Goal: Task Accomplishment & Management: Use online tool/utility

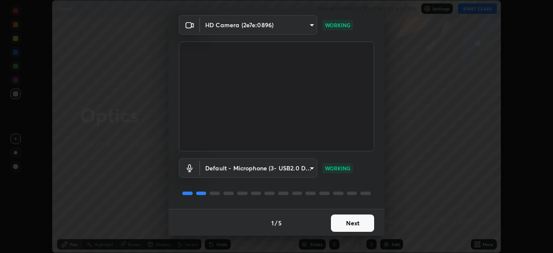
scroll to position [31, 0]
click at [295, 27] on body "Erase all Optics WAS SCHEDULED TO START AT 6:00 PM Settings START CLASS Setting…" at bounding box center [276, 126] width 553 height 253
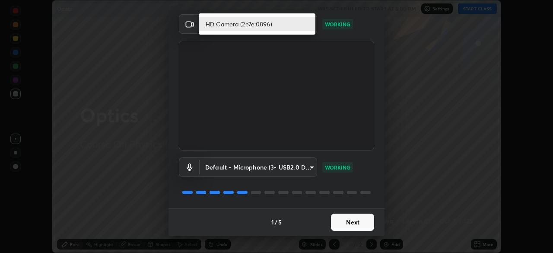
click at [295, 28] on li "HD Camera (2e7e:0896)" at bounding box center [257, 24] width 117 height 14
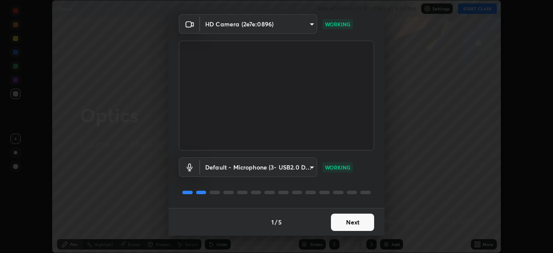
click at [342, 219] on button "Next" at bounding box center [352, 221] width 43 height 17
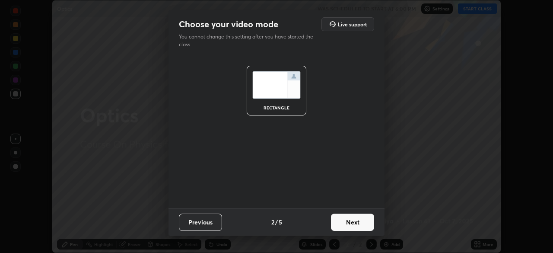
scroll to position [0, 0]
click at [344, 225] on button "Next" at bounding box center [352, 221] width 43 height 17
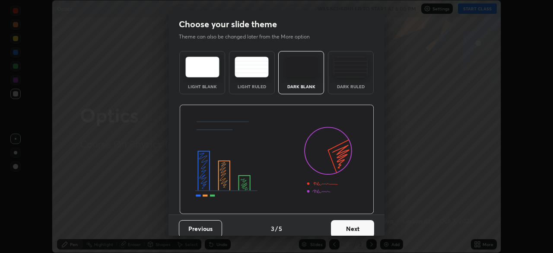
click at [350, 228] on button "Next" at bounding box center [352, 228] width 43 height 17
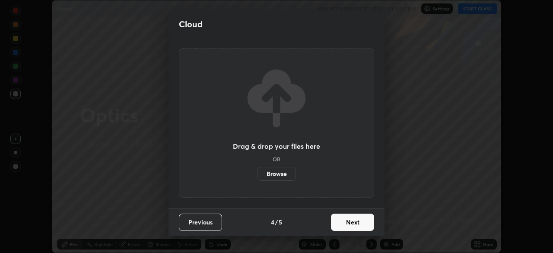
click at [206, 224] on button "Previous" at bounding box center [200, 221] width 43 height 17
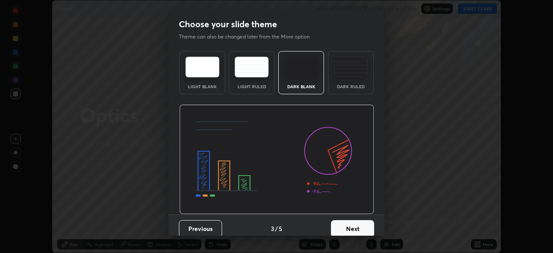
click at [202, 223] on button "Previous" at bounding box center [200, 228] width 43 height 17
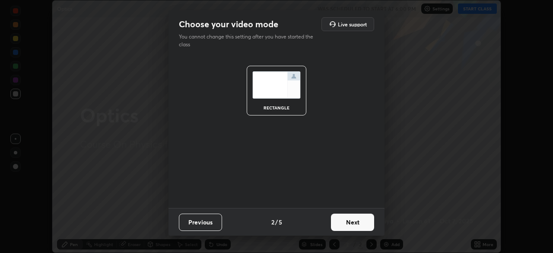
click at [203, 222] on button "Previous" at bounding box center [200, 221] width 43 height 17
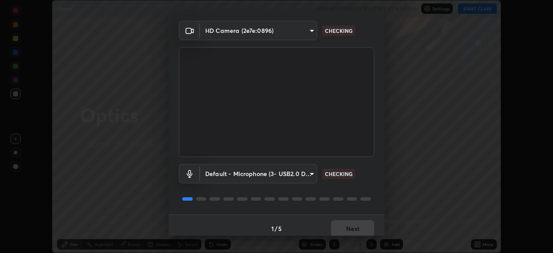
scroll to position [31, 0]
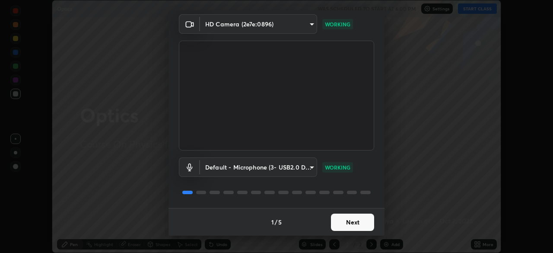
click at [351, 224] on button "Next" at bounding box center [352, 221] width 43 height 17
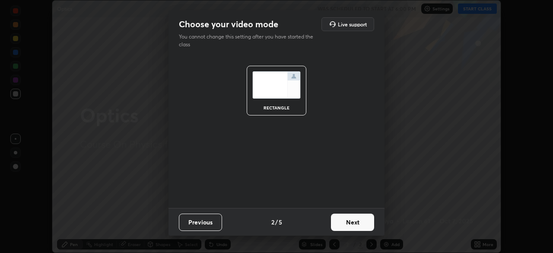
scroll to position [0, 0]
click at [352, 225] on button "Next" at bounding box center [352, 221] width 43 height 17
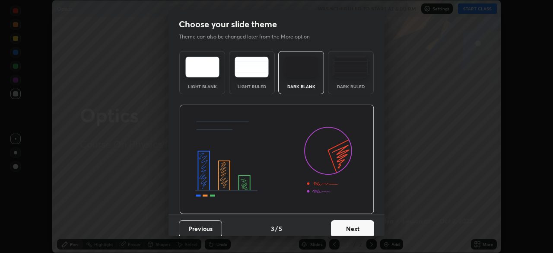
click at [352, 228] on button "Next" at bounding box center [352, 228] width 43 height 17
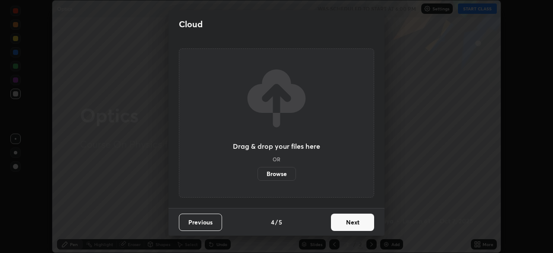
click at [351, 227] on button "Next" at bounding box center [352, 221] width 43 height 17
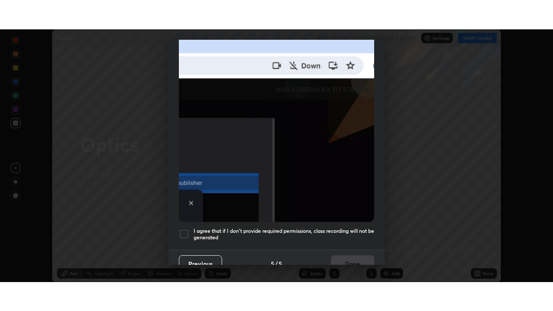
scroll to position [202, 0]
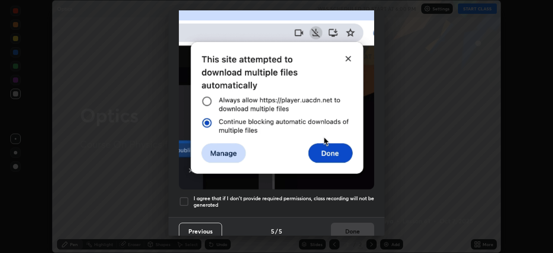
click at [184, 196] on div at bounding box center [184, 201] width 10 height 10
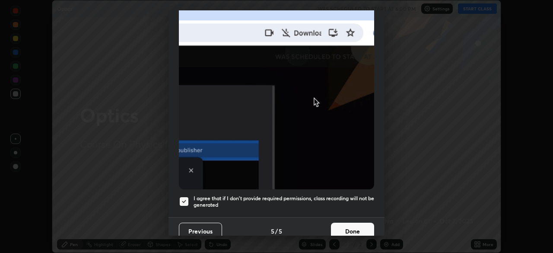
click at [349, 224] on button "Done" at bounding box center [352, 230] width 43 height 17
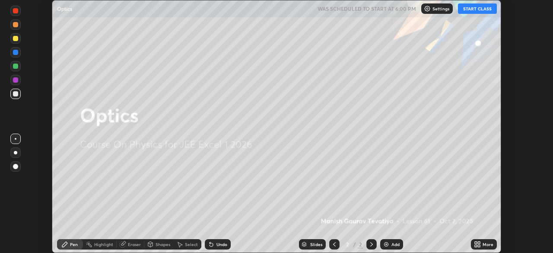
click at [476, 11] on button "START CLASS" at bounding box center [477, 8] width 39 height 10
click at [483, 244] on div "More" at bounding box center [488, 244] width 11 height 4
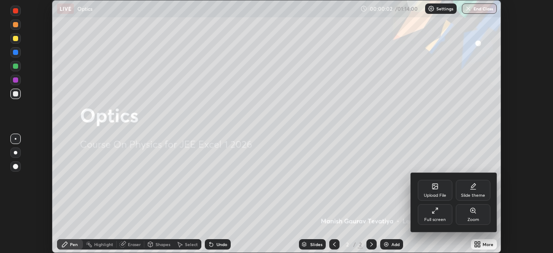
click at [436, 216] on div "Full screen" at bounding box center [435, 214] width 35 height 21
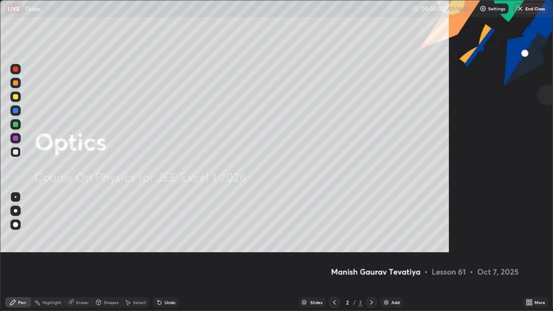
scroll to position [311, 553]
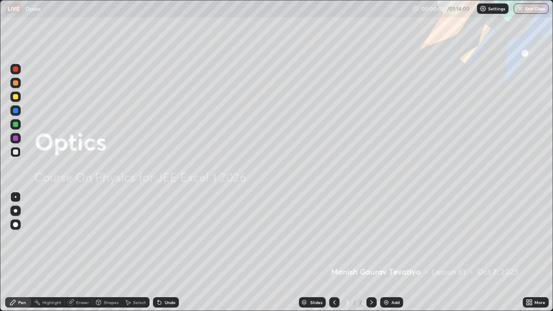
click at [16, 225] on div at bounding box center [15, 224] width 5 height 5
click at [390, 252] on div "Add" at bounding box center [391, 302] width 23 height 10
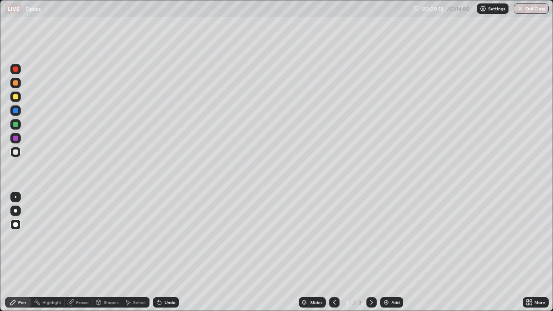
click at [16, 70] on div at bounding box center [15, 69] width 5 height 5
click at [17, 123] on div at bounding box center [15, 124] width 5 height 5
click at [14, 152] on div at bounding box center [15, 151] width 5 height 5
click at [15, 83] on div at bounding box center [15, 82] width 5 height 5
click at [15, 153] on div at bounding box center [15, 151] width 5 height 5
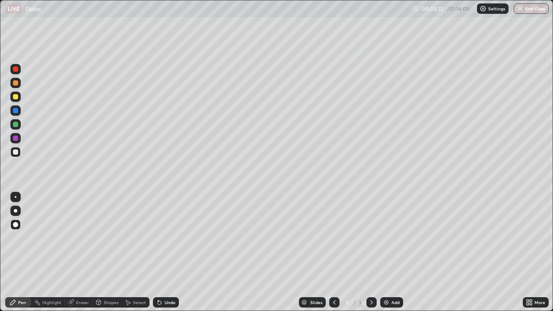
click at [16, 70] on div at bounding box center [15, 69] width 5 height 5
click at [15, 125] on div at bounding box center [15, 124] width 5 height 5
click at [16, 96] on div at bounding box center [15, 96] width 5 height 5
click at [175, 252] on div "Undo" at bounding box center [166, 302] width 26 height 10
click at [17, 140] on div at bounding box center [15, 138] width 5 height 5
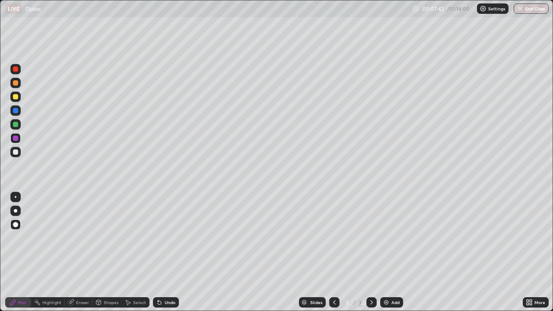
click at [392, 252] on div "Add" at bounding box center [395, 302] width 8 height 4
click at [16, 152] on div at bounding box center [15, 151] width 5 height 5
click at [16, 97] on div at bounding box center [15, 96] width 5 height 5
click at [15, 125] on div at bounding box center [15, 124] width 5 height 5
click at [19, 98] on div at bounding box center [15, 97] width 10 height 10
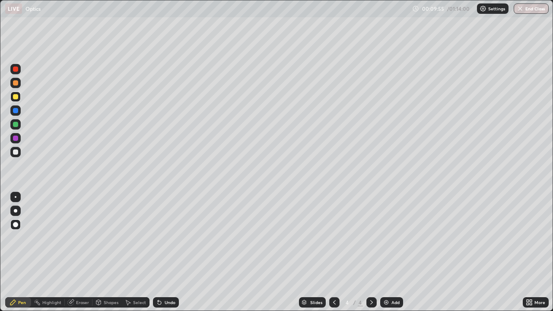
click at [15, 84] on div at bounding box center [15, 82] width 5 height 5
click at [14, 152] on div at bounding box center [15, 151] width 5 height 5
click at [15, 69] on div at bounding box center [15, 69] width 5 height 5
click at [16, 111] on div at bounding box center [15, 110] width 5 height 5
click at [17, 152] on div at bounding box center [15, 151] width 5 height 5
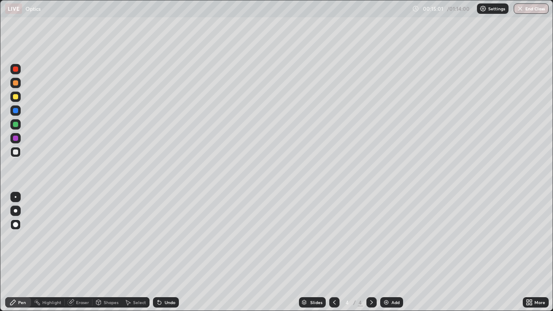
click at [170, 252] on div "Undo" at bounding box center [170, 302] width 11 height 4
click at [169, 252] on div "Undo" at bounding box center [170, 302] width 11 height 4
click at [162, 252] on div "Undo" at bounding box center [166, 302] width 26 height 10
click at [82, 252] on div "Eraser" at bounding box center [82, 302] width 13 height 4
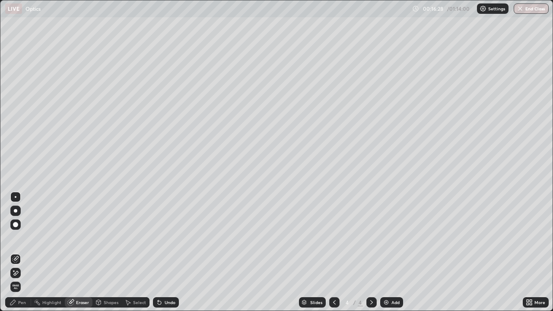
click at [25, 252] on div "Pen" at bounding box center [18, 302] width 26 height 10
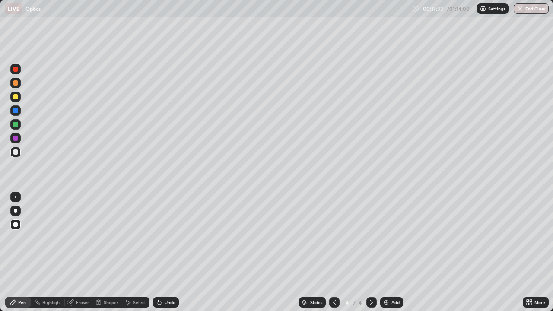
click at [16, 83] on div at bounding box center [15, 82] width 5 height 5
click at [170, 252] on div "Undo" at bounding box center [170, 302] width 11 height 4
click at [166, 252] on div "Undo" at bounding box center [166, 302] width 26 height 10
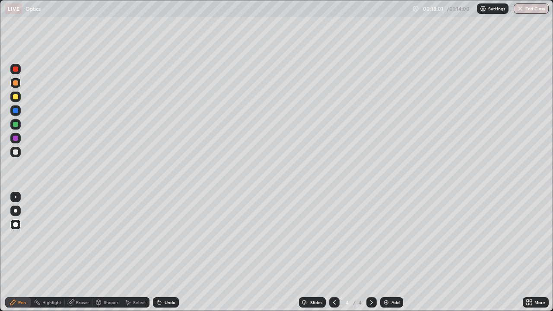
click at [165, 252] on div "Undo" at bounding box center [166, 302] width 26 height 10
click at [166, 252] on div "Undo" at bounding box center [166, 302] width 26 height 10
click at [16, 125] on div at bounding box center [15, 124] width 5 height 5
click at [16, 111] on div at bounding box center [15, 110] width 5 height 5
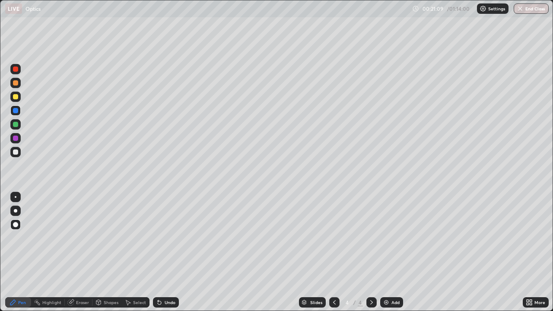
click at [388, 252] on img at bounding box center [386, 302] width 7 height 7
click at [16, 69] on div at bounding box center [15, 69] width 5 height 5
click at [333, 252] on icon at bounding box center [334, 302] width 3 height 4
click at [371, 252] on icon at bounding box center [371, 302] width 7 height 7
click at [14, 98] on div at bounding box center [15, 96] width 5 height 5
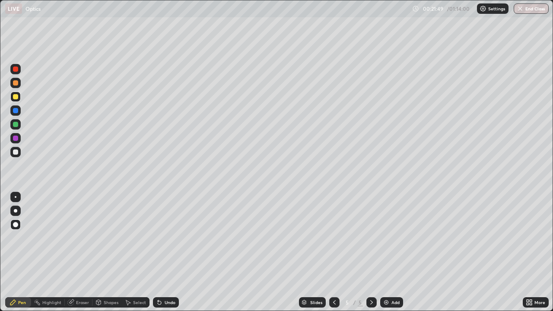
click at [332, 252] on icon at bounding box center [334, 302] width 7 height 7
click at [371, 252] on icon at bounding box center [371, 302] width 7 height 7
click at [15, 124] on div at bounding box center [15, 124] width 5 height 5
click at [331, 252] on icon at bounding box center [334, 302] width 7 height 7
click at [372, 252] on icon at bounding box center [371, 302] width 7 height 7
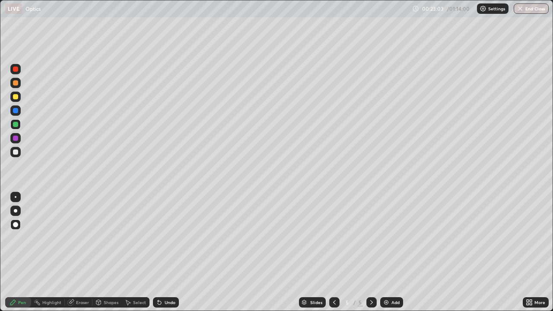
click at [332, 252] on icon at bounding box center [334, 302] width 7 height 7
click at [371, 252] on icon at bounding box center [371, 302] width 7 height 7
click at [388, 252] on img at bounding box center [386, 302] width 7 height 7
click at [18, 69] on div at bounding box center [15, 69] width 5 height 5
click at [14, 98] on div at bounding box center [15, 96] width 5 height 5
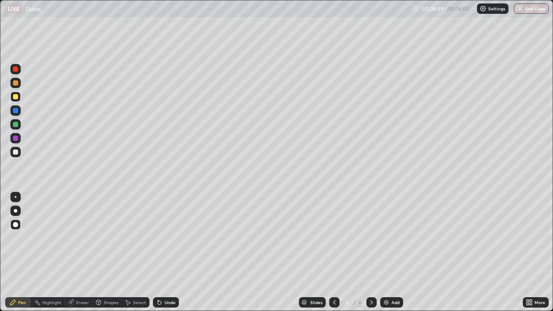
click at [165, 252] on div "Undo" at bounding box center [170, 302] width 11 height 4
click at [15, 152] on div at bounding box center [15, 151] width 5 height 5
click at [386, 252] on img at bounding box center [386, 302] width 7 height 7
click at [15, 97] on div at bounding box center [15, 96] width 5 height 5
click at [15, 83] on div at bounding box center [15, 82] width 5 height 5
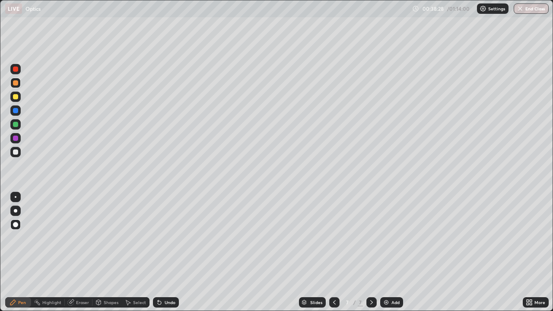
click at [13, 152] on div at bounding box center [15, 151] width 5 height 5
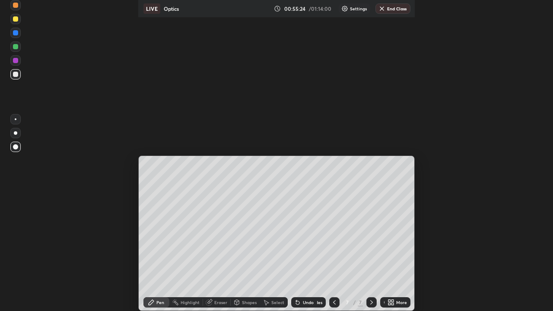
scroll to position [42886, 42644]
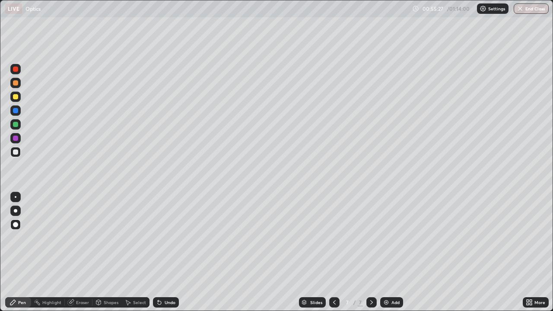
click at [524, 6] on button "End Class" at bounding box center [531, 8] width 35 height 10
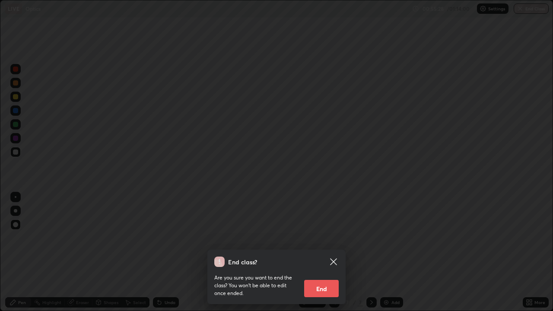
click at [318, 252] on button "End" at bounding box center [321, 288] width 35 height 17
